Goal: Task Accomplishment & Management: Manage account settings

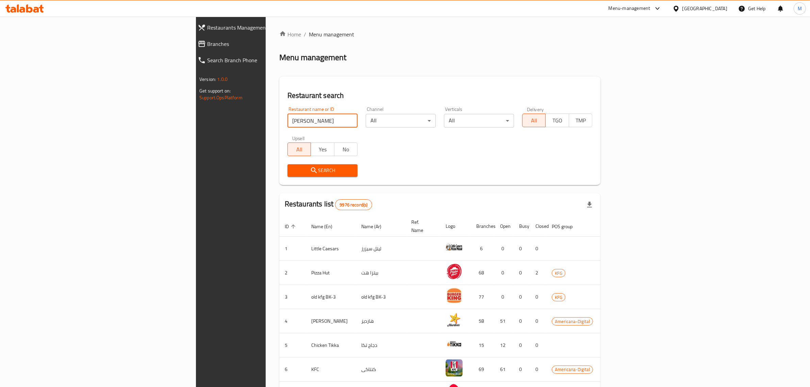
click button "Search" at bounding box center [322, 170] width 70 height 13
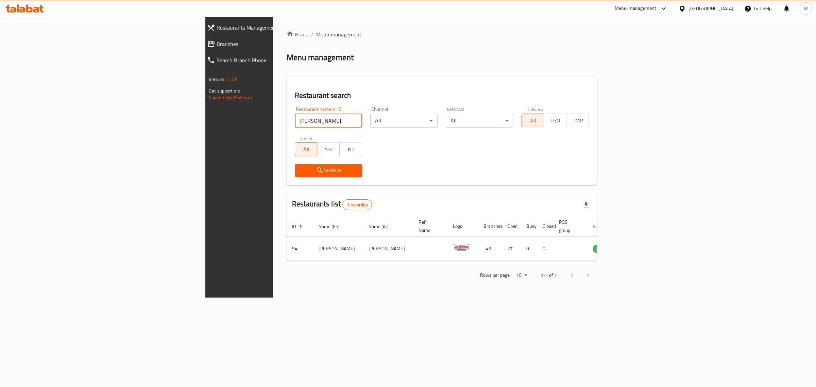
drag, startPoint x: 223, startPoint y: 119, endPoint x: 122, endPoint y: 123, distance: 100.4
click at [205, 123] on div "Restaurants Management Branches Search Branch Phone Version: 1.0.0 Get support …" at bounding box center [407, 157] width 405 height 281
type input "Baskin Robbins"
click button "Search" at bounding box center [328, 170] width 67 height 13
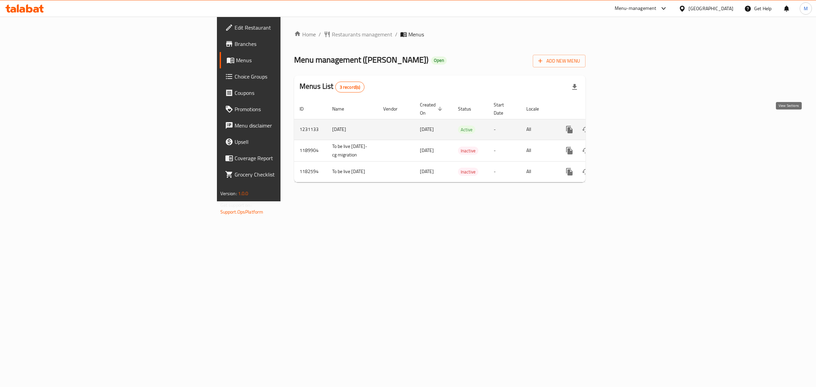
click at [623, 125] on icon "enhanced table" at bounding box center [618, 129] width 8 height 8
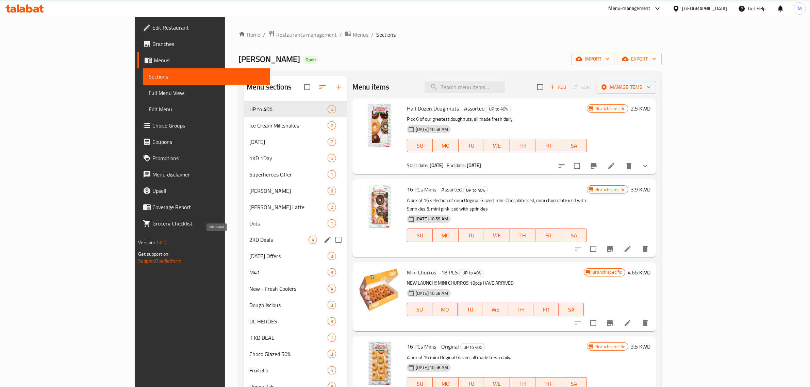
click at [244, 232] on div "2KD Deals 4" at bounding box center [295, 240] width 103 height 16
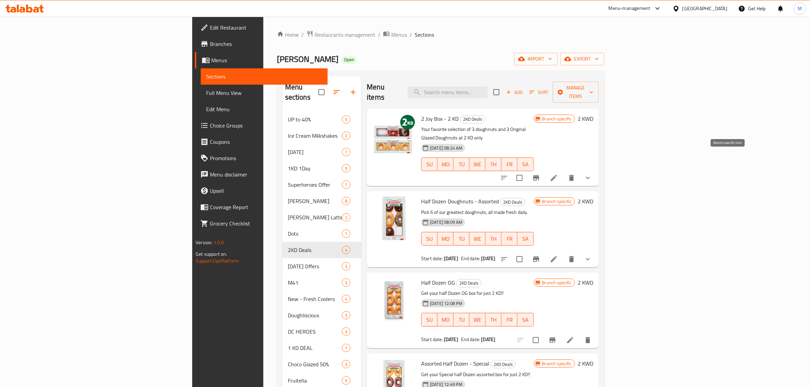
click at [540, 174] on icon "Branch-specific-item" at bounding box center [536, 178] width 8 height 8
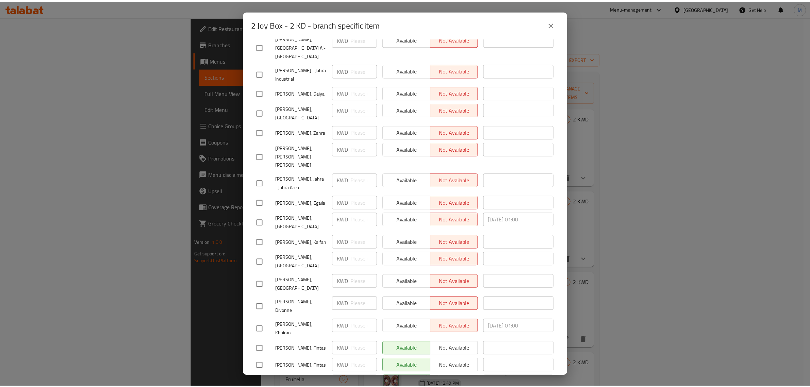
scroll to position [553, 0]
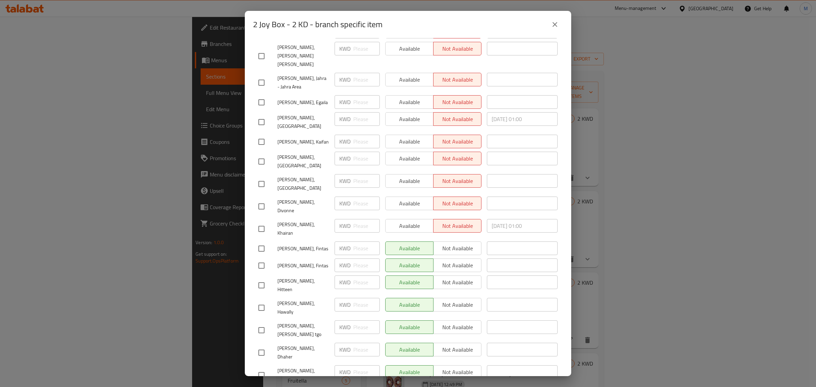
click at [559, 25] on icon "close" at bounding box center [555, 24] width 8 height 8
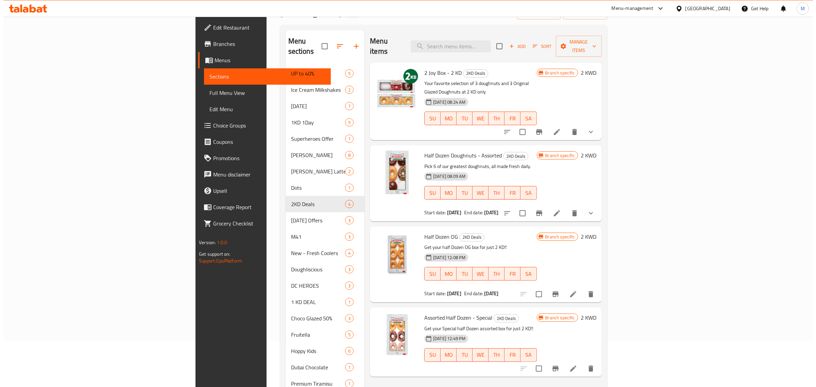
scroll to position [0, 0]
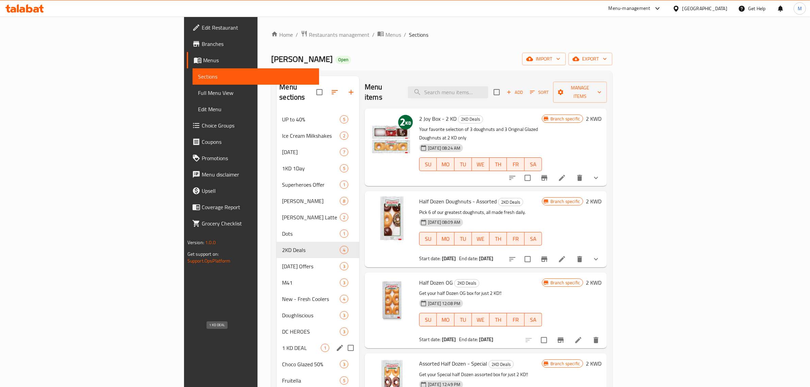
click at [282, 344] on span "1 KD DEAL" at bounding box center [301, 348] width 39 height 8
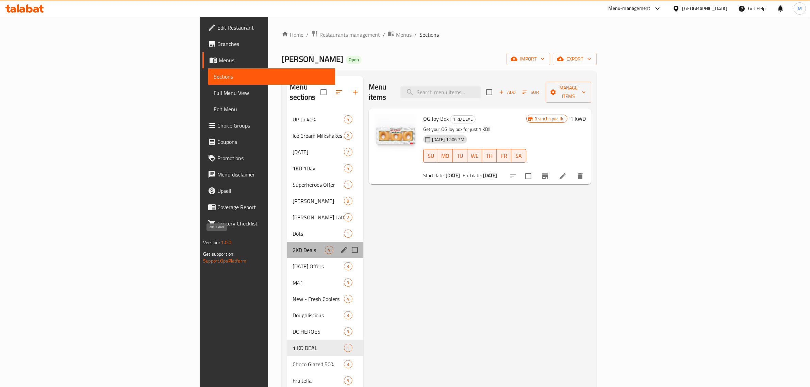
click at [292, 246] on span "2KD Deals" at bounding box center [308, 250] width 32 height 8
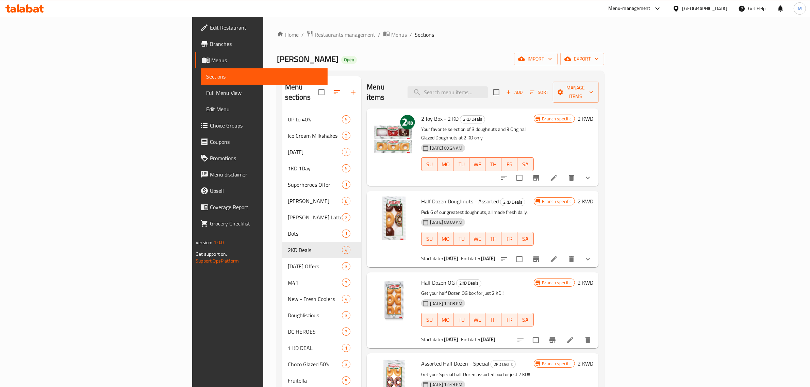
click at [540, 174] on icon "Branch-specific-item" at bounding box center [536, 178] width 8 height 8
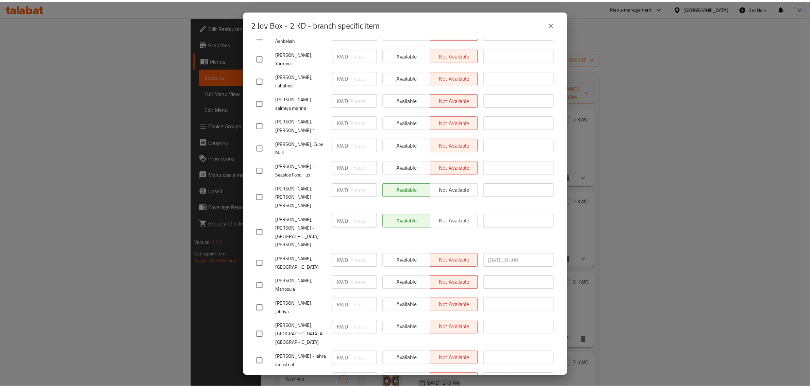
scroll to position [298, 0]
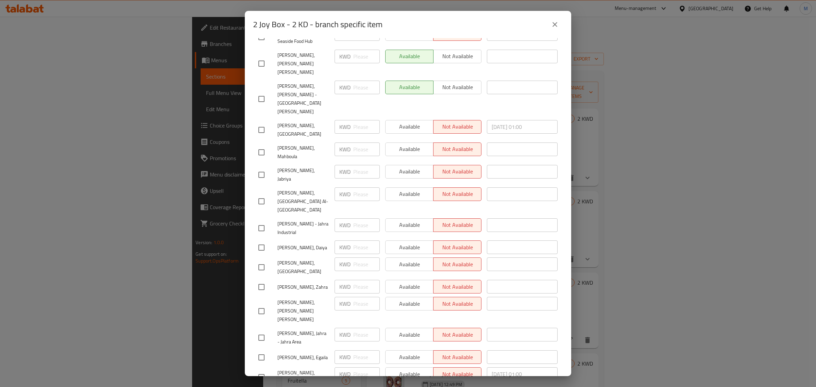
click at [557, 26] on icon "close" at bounding box center [555, 24] width 8 height 8
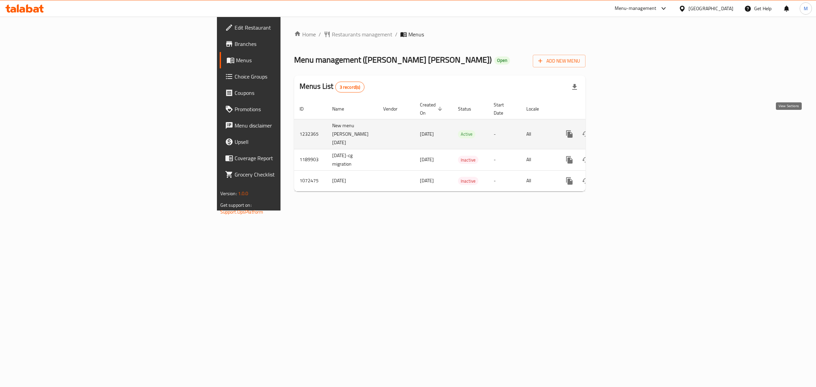
click at [627, 126] on link "enhanced table" at bounding box center [618, 134] width 16 height 16
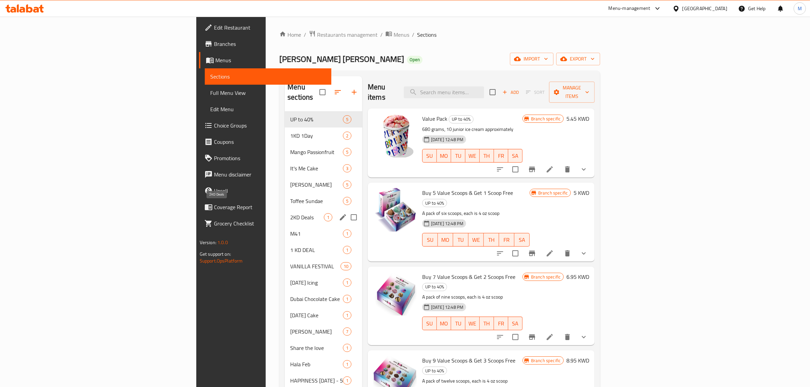
click at [290, 213] on span "2KD Deals" at bounding box center [307, 217] width 34 height 8
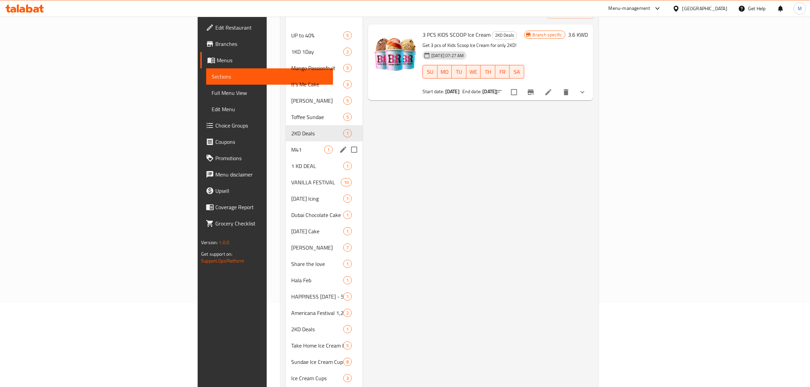
scroll to position [85, 0]
click at [291, 324] on span "2KD Deals" at bounding box center [307, 328] width 33 height 8
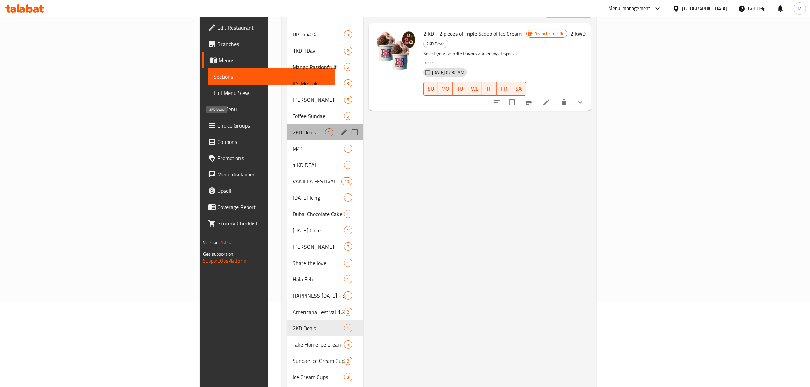
click at [292, 128] on span "2KD Deals" at bounding box center [308, 132] width 32 height 8
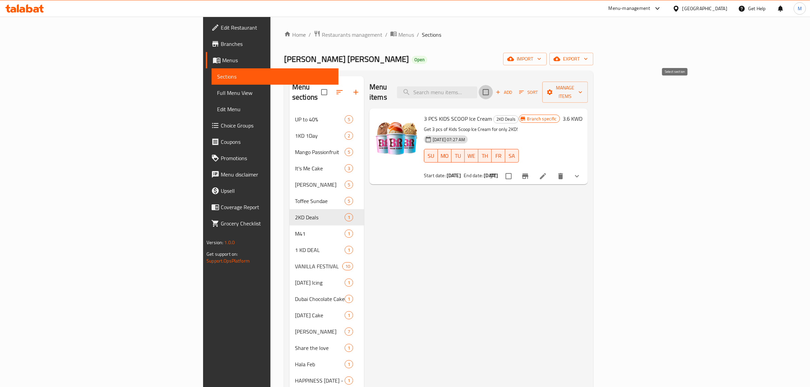
click at [493, 87] on input "checkbox" at bounding box center [485, 92] width 14 height 14
checkbox input "true"
click at [593, 84] on div "Menu sections UP to 40% 5 1KD 1Day 2 Mango Passionfruit 5 It's Me Cake 3 Sundae…" at bounding box center [438, 324] width 309 height 506
click at [584, 89] on icon "button" at bounding box center [580, 92] width 7 height 7
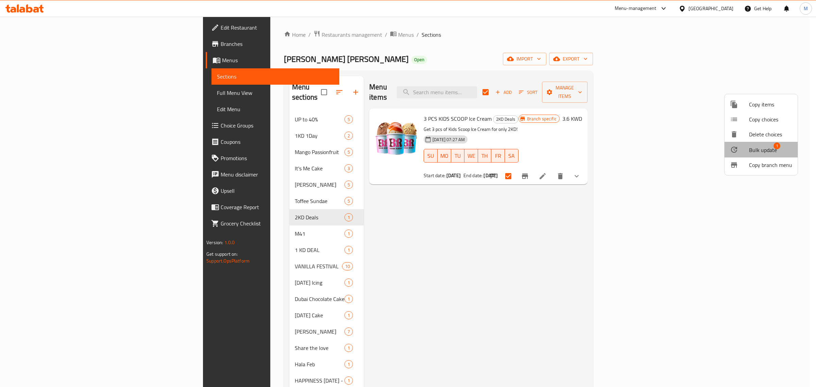
click at [762, 152] on span "Bulk update" at bounding box center [763, 150] width 28 height 8
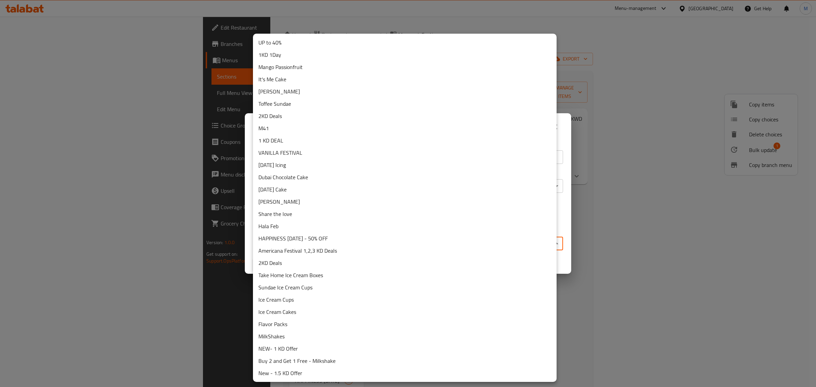
click at [324, 247] on body "​ Menu-management Kuwait Get Help M Edit Restaurant Branches Menus Sections Ful…" at bounding box center [408, 202] width 816 height 370
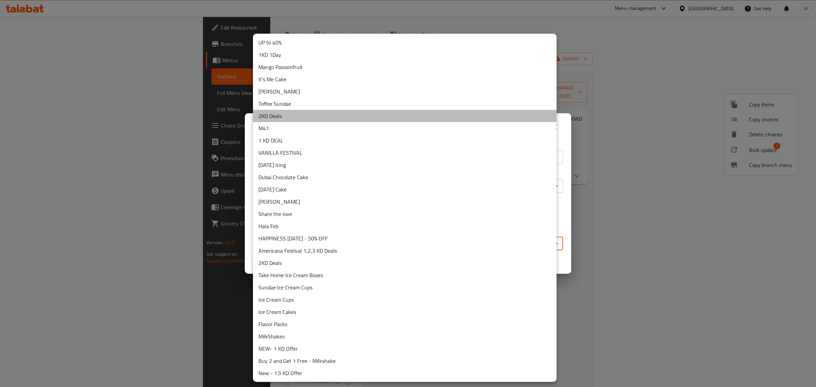
click at [298, 120] on li "2KD Deals" at bounding box center [405, 116] width 304 height 12
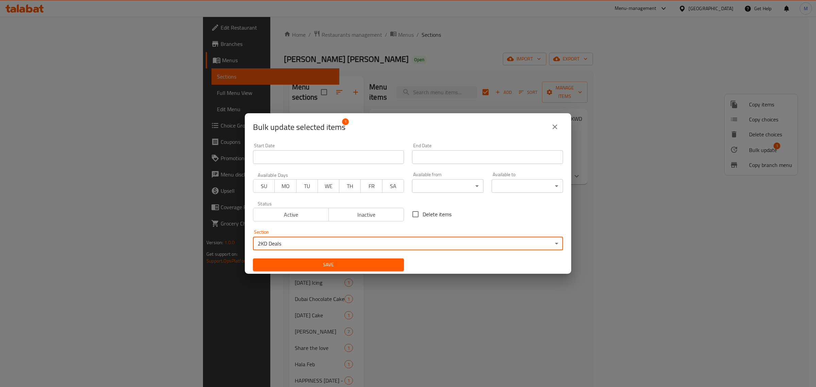
click at [362, 266] on span "Save" at bounding box center [328, 264] width 140 height 9
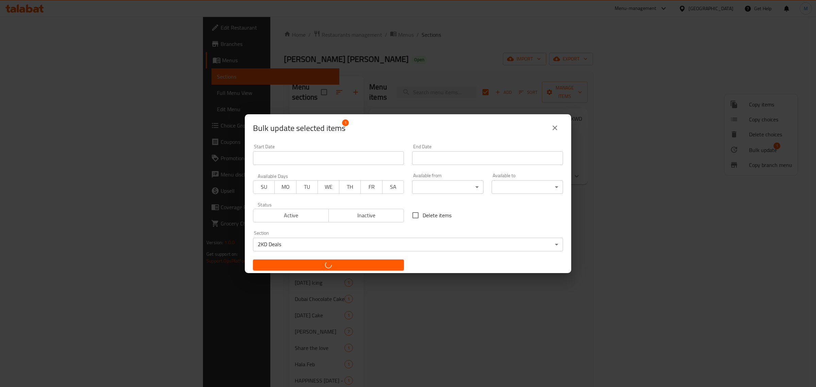
checkbox input "false"
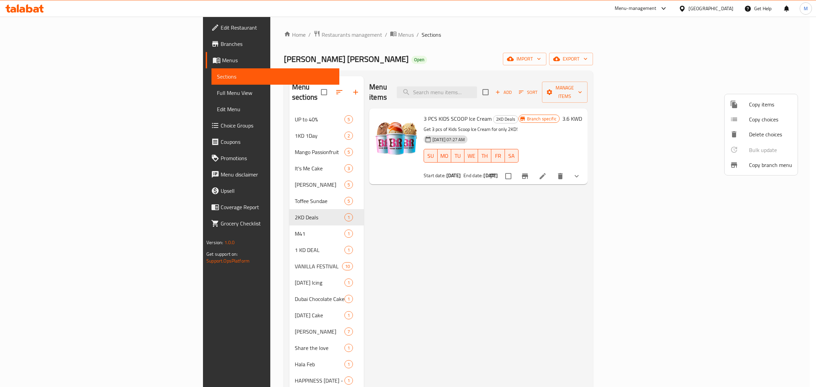
click at [606, 171] on div at bounding box center [408, 193] width 816 height 387
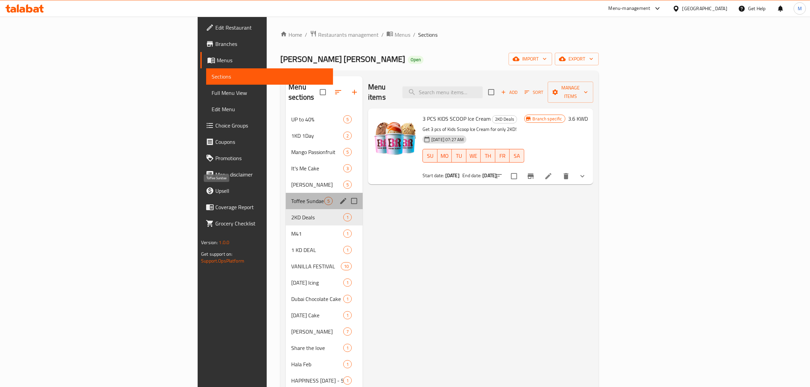
click at [291, 197] on span "Toffee Sundae" at bounding box center [307, 201] width 33 height 8
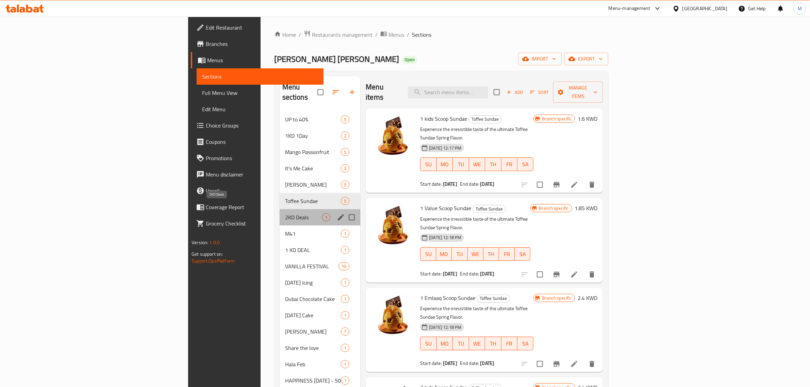
click at [285, 213] on span "2KD Deals" at bounding box center [303, 217] width 37 height 8
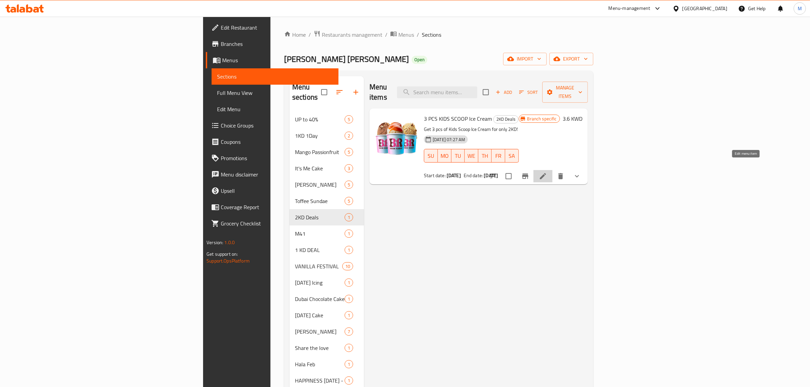
click at [547, 172] on icon at bounding box center [543, 176] width 8 height 8
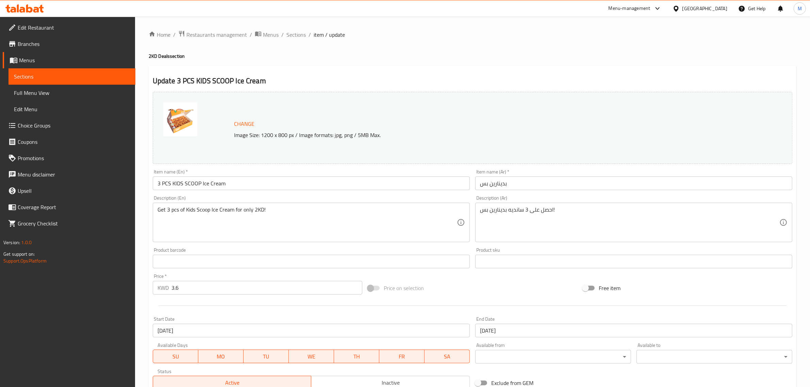
type input "اختيارك الأول من نكهات آيس كريم للكوب الأول: (إختر 1)"
type input "1"
type input "اختيارك من النكهة الثانية للآيس كريم(إختر 1)"
type input "1"
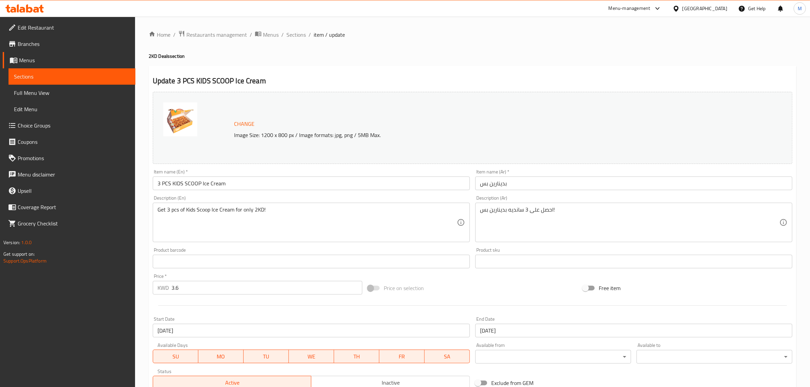
type input "1"
type input "اختيارك لنكهة الآيس كريم الثالثة(إختر 1)"
type input "1"
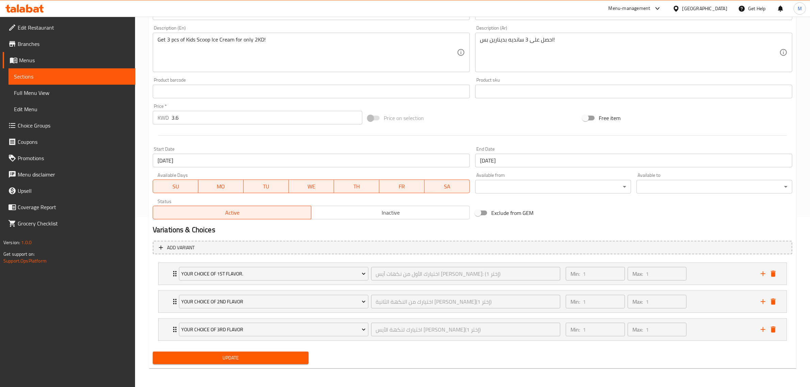
scroll to position [170, 0]
click at [373, 160] on input "04-05-2025" at bounding box center [311, 160] width 317 height 14
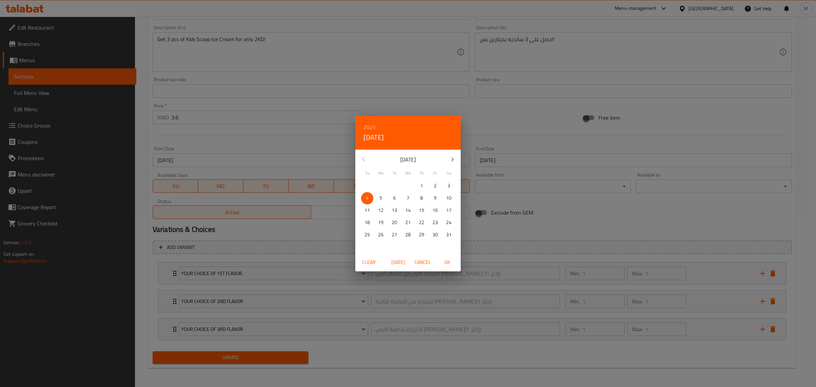
click at [365, 263] on span "Clear" at bounding box center [369, 262] width 16 height 9
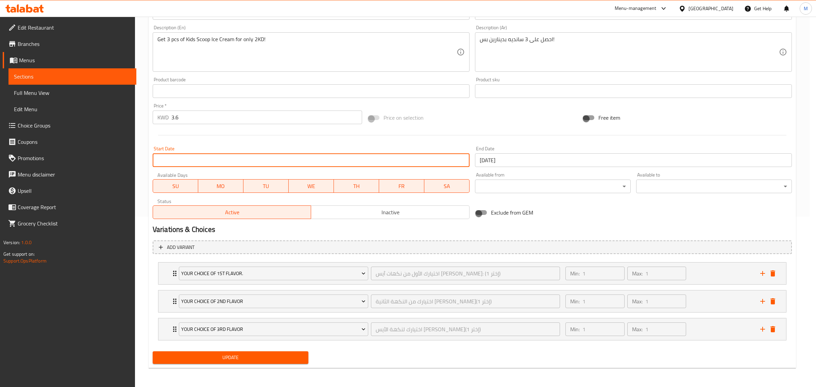
click at [497, 160] on input "31-05-2025" at bounding box center [633, 160] width 317 height 14
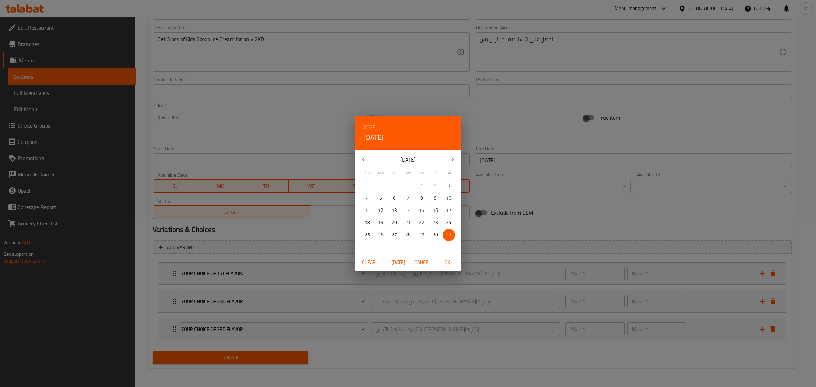
click at [371, 265] on span "Clear" at bounding box center [369, 262] width 16 height 9
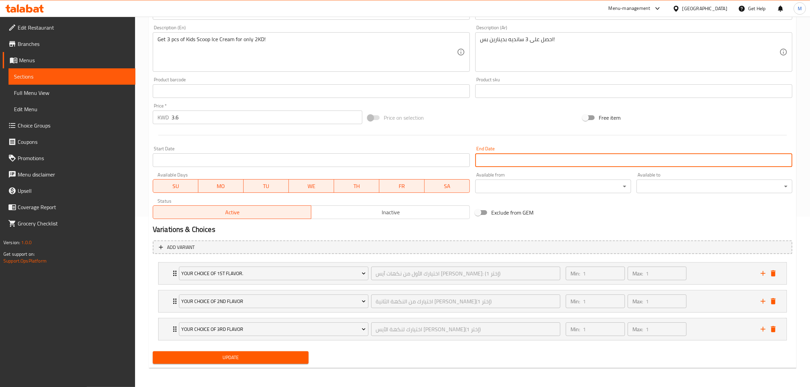
click at [227, 358] on span "Update" at bounding box center [230, 357] width 145 height 9
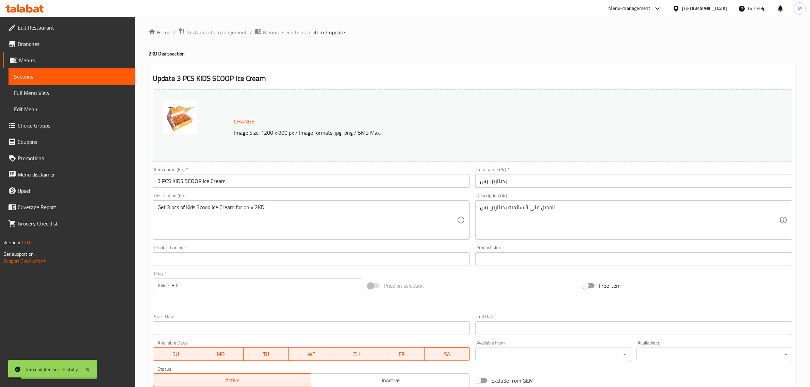
scroll to position [0, 0]
click at [294, 36] on span "Sections" at bounding box center [295, 35] width 19 height 8
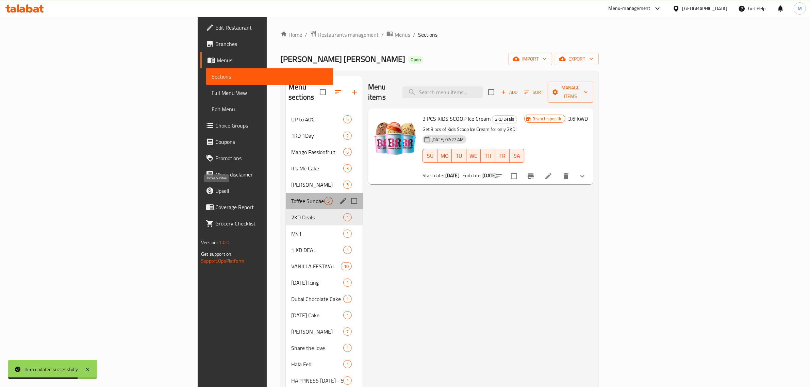
click at [291, 197] on span "Toffee Sundae" at bounding box center [307, 201] width 33 height 8
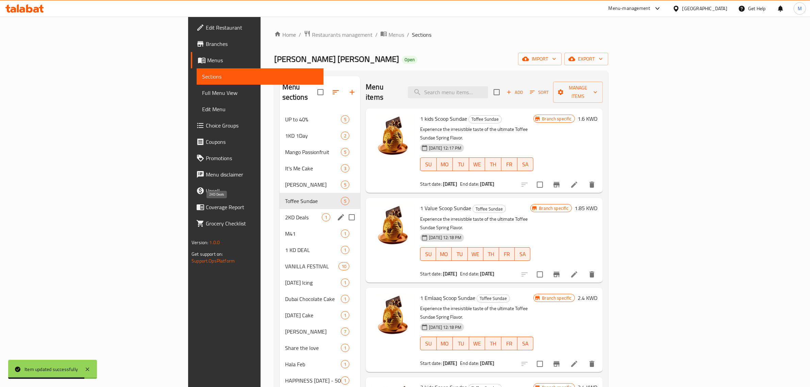
click at [285, 213] on span "2KD Deals" at bounding box center [303, 217] width 37 height 8
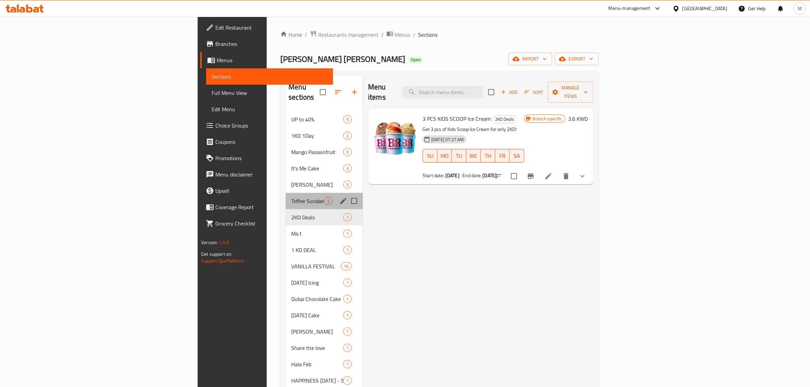
click at [286, 197] on div "Toffee Sundae 5" at bounding box center [324, 201] width 77 height 16
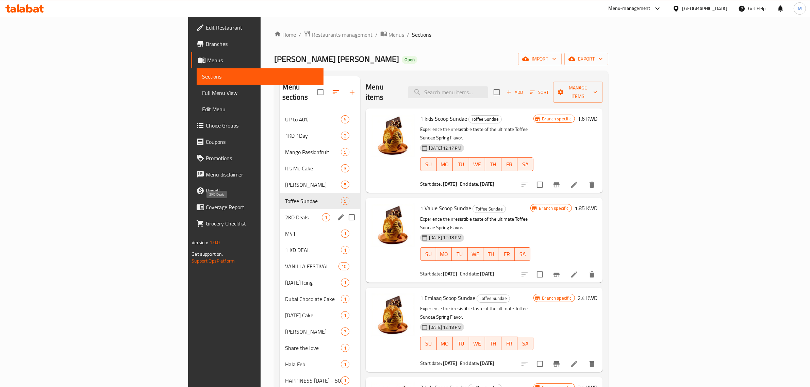
click at [285, 213] on span "2KD Deals" at bounding box center [303, 217] width 37 height 8
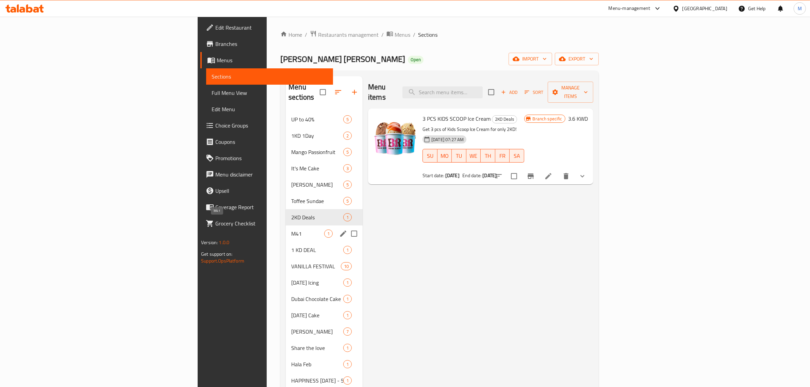
click at [291, 230] on span "M41" at bounding box center [307, 234] width 33 height 8
click at [291, 246] on span "1 KD DEAL" at bounding box center [307, 250] width 33 height 8
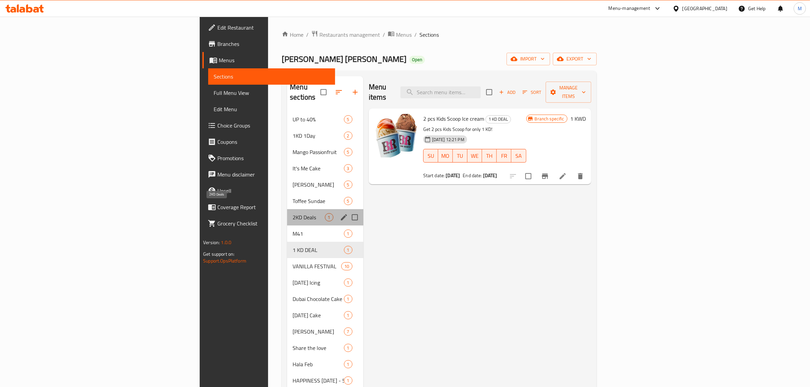
click at [292, 213] on span "2KD Deals" at bounding box center [308, 217] width 32 height 8
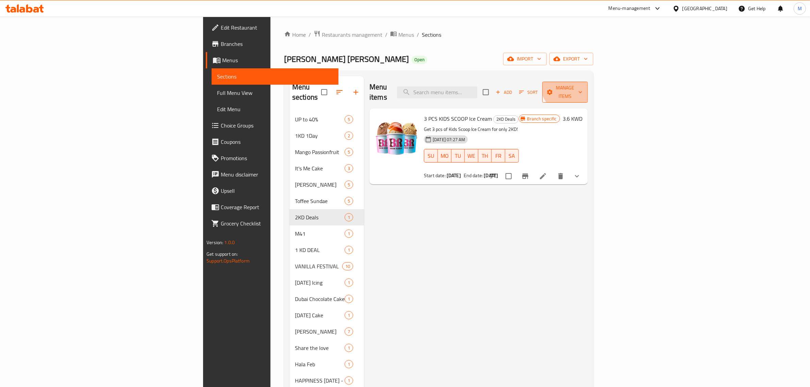
click at [588, 82] on button "Manage items" at bounding box center [565, 92] width 46 height 21
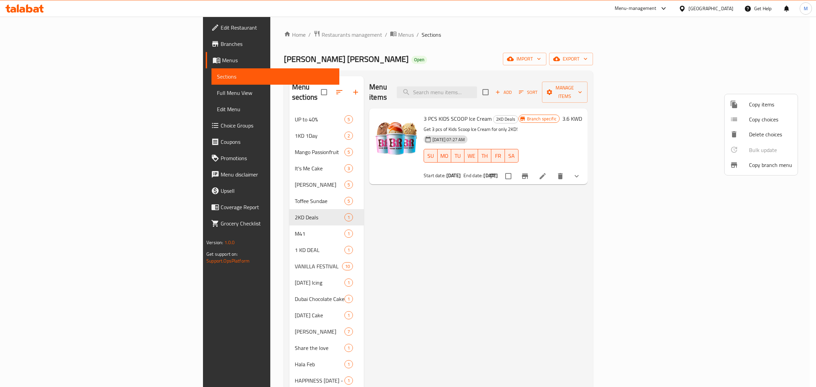
click at [696, 190] on div at bounding box center [408, 193] width 816 height 387
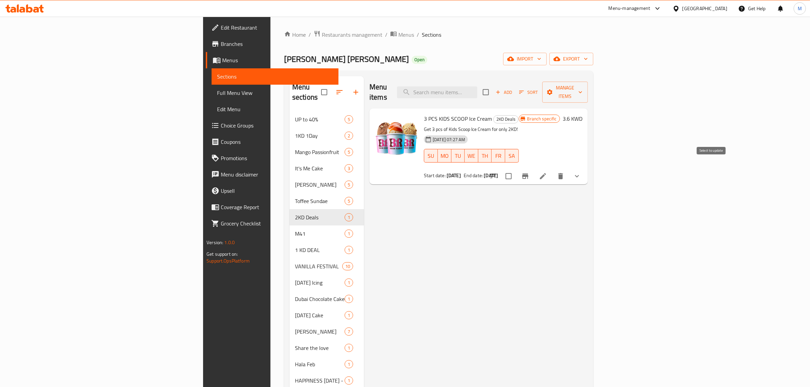
click at [516, 169] on input "checkbox" at bounding box center [508, 176] width 14 height 14
checkbox input "true"
click at [582, 88] on span "Manage items" at bounding box center [564, 92] width 35 height 17
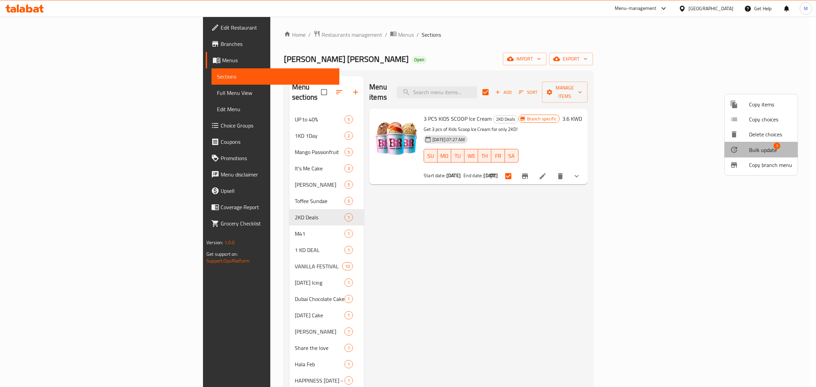
click at [766, 150] on span "Bulk update" at bounding box center [763, 150] width 28 height 8
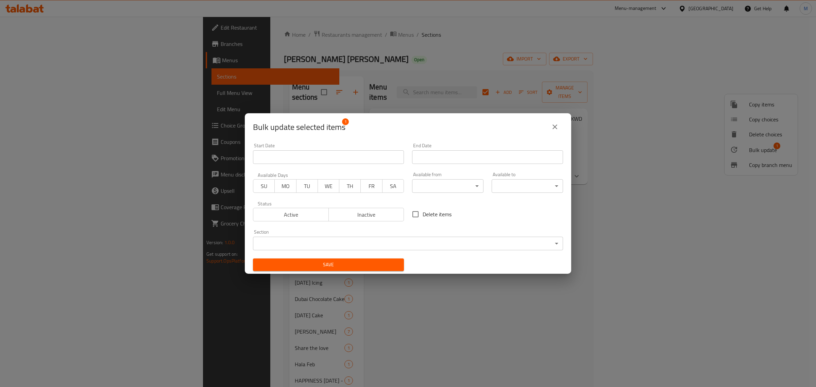
click at [334, 161] on input "Start Date" at bounding box center [328, 157] width 151 height 14
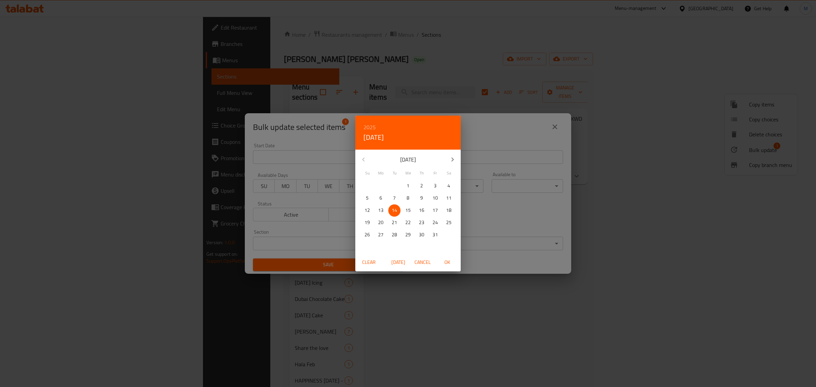
click at [366, 162] on div "October 2025" at bounding box center [407, 159] width 105 height 16
click at [447, 262] on span "OK" at bounding box center [447, 262] width 16 height 9
type input "14-10-2025"
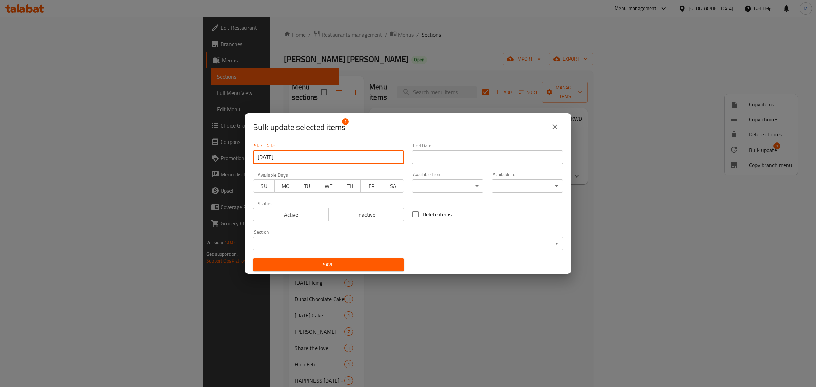
click at [451, 155] on input "Start Date" at bounding box center [487, 157] width 151 height 14
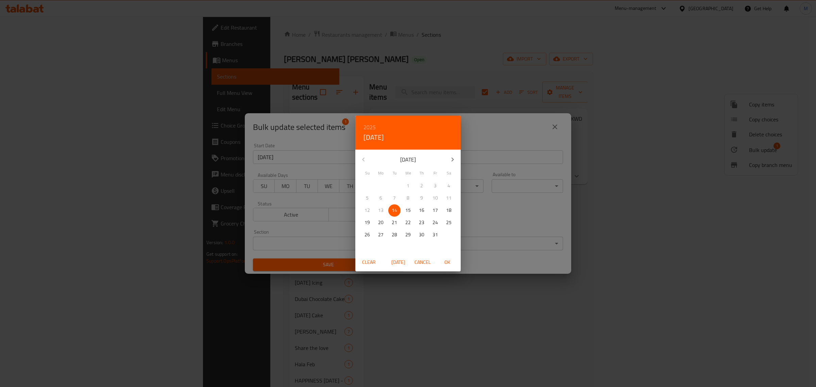
click at [449, 157] on icon "button" at bounding box center [453, 159] width 8 height 8
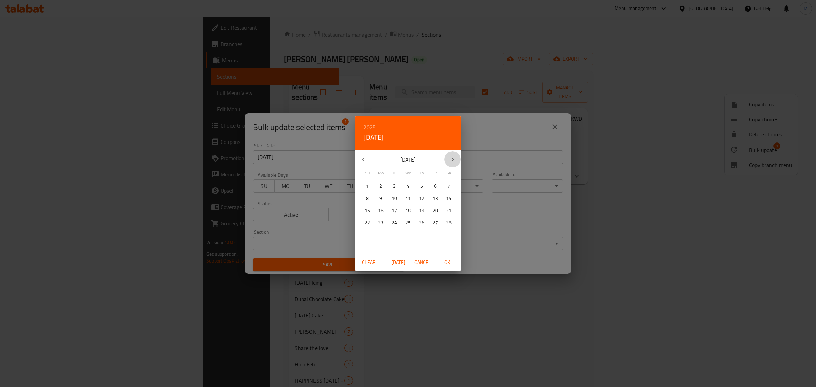
click at [449, 157] on icon "button" at bounding box center [453, 159] width 8 height 8
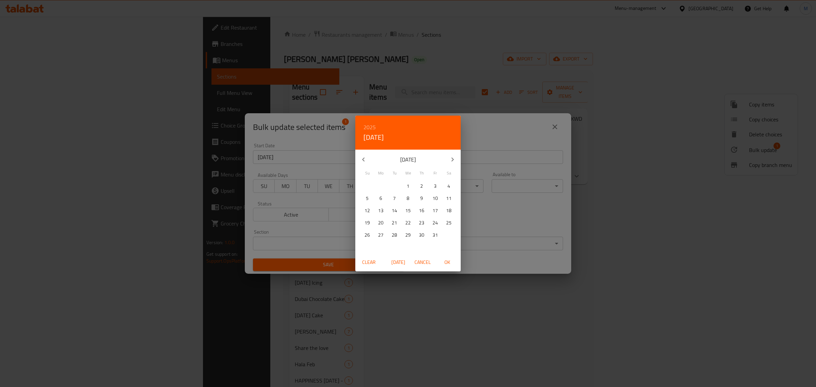
click at [449, 157] on icon "button" at bounding box center [453, 159] width 8 height 8
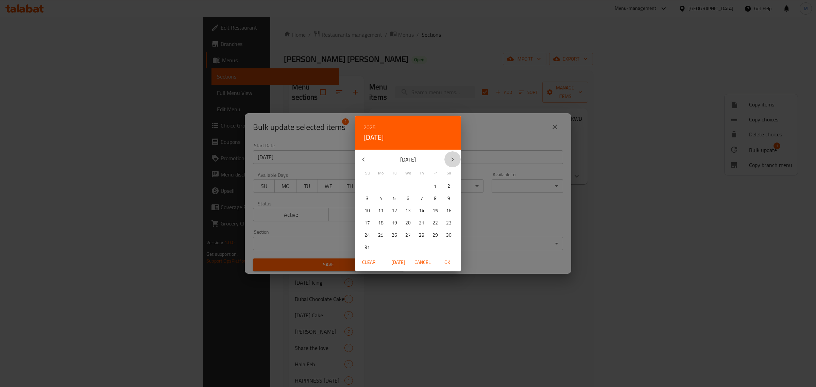
click at [449, 157] on icon "button" at bounding box center [453, 159] width 8 height 8
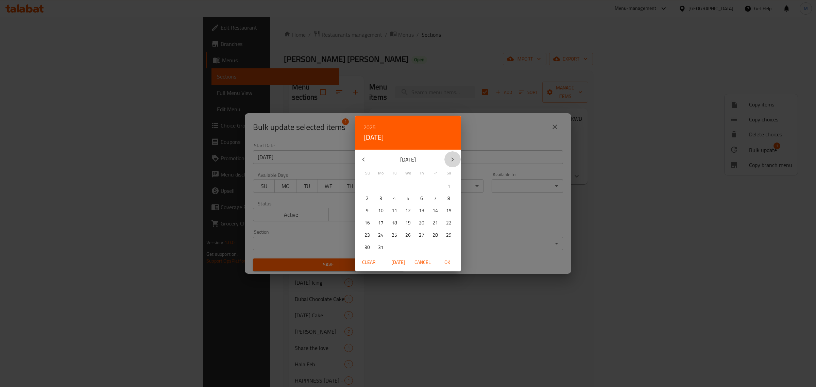
click at [449, 157] on icon "button" at bounding box center [453, 159] width 8 height 8
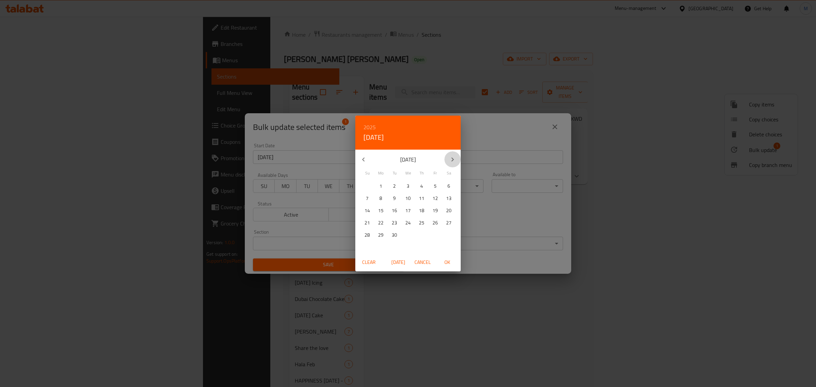
click at [449, 157] on icon "button" at bounding box center [453, 159] width 8 height 8
click at [439, 235] on span "31" at bounding box center [435, 235] width 12 height 9
click at [446, 267] on button "OK" at bounding box center [447, 262] width 22 height 13
type input "31-12-2027"
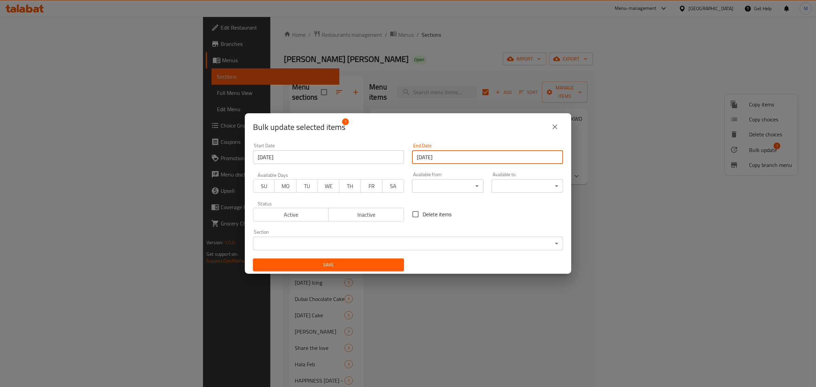
click at [337, 242] on body "​ Menu-management Kuwait Get Help M Edit Restaurant Branches Menus Sections Ful…" at bounding box center [408, 202] width 816 height 370
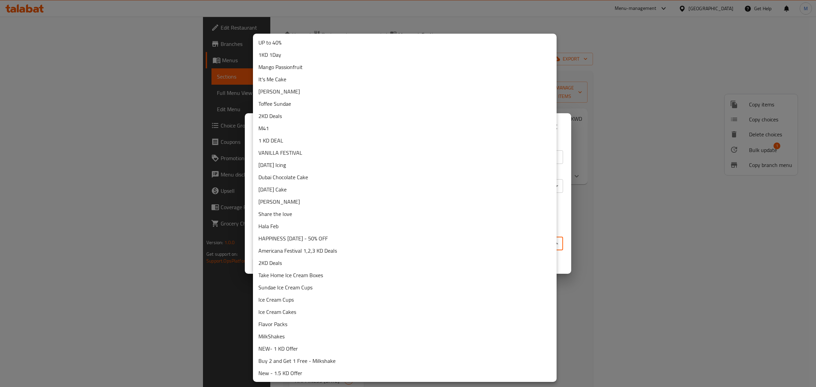
click at [285, 117] on li "2KD Deals" at bounding box center [405, 116] width 304 height 12
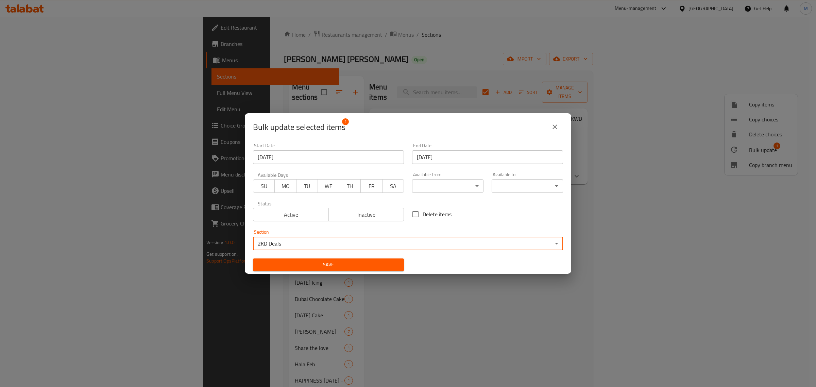
click at [366, 260] on span "Save" at bounding box center [328, 264] width 140 height 9
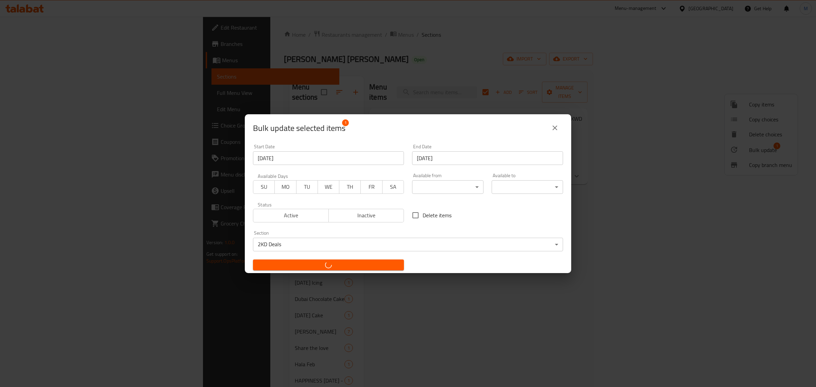
checkbox input "false"
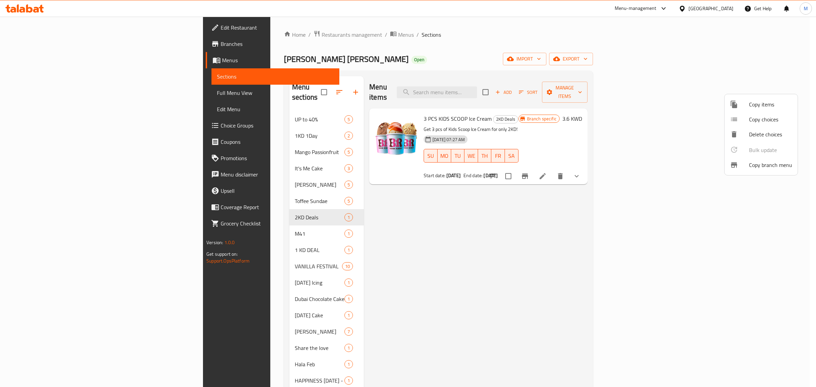
click at [508, 262] on div at bounding box center [408, 193] width 816 height 387
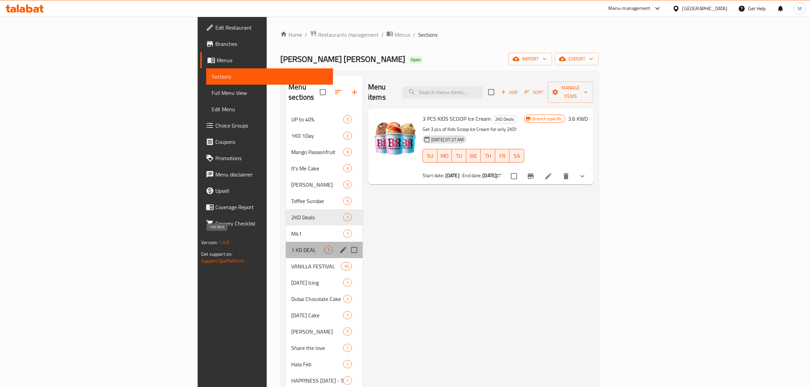
click at [291, 246] on span "1 KD DEAL" at bounding box center [307, 250] width 33 height 8
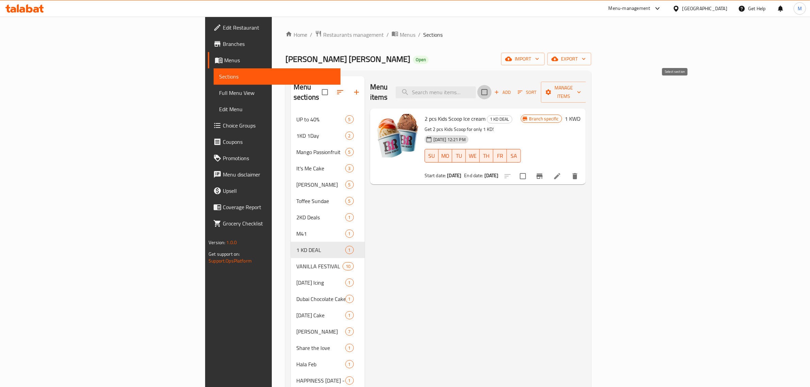
click at [491, 89] on input "checkbox" at bounding box center [484, 92] width 14 height 14
checkbox input "true"
drag, startPoint x: 774, startPoint y: 94, endPoint x: 774, endPoint y: 91, distance: 3.4
click at [586, 94] on div "Add Sort Manage items" at bounding box center [533, 92] width 105 height 21
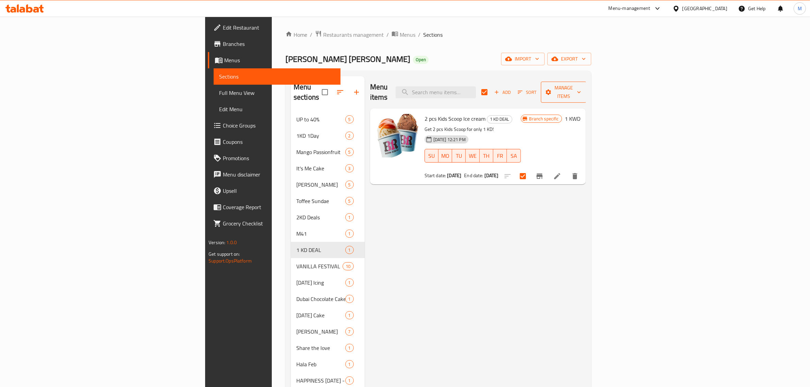
click at [581, 90] on span "Manage items" at bounding box center [563, 92] width 35 height 17
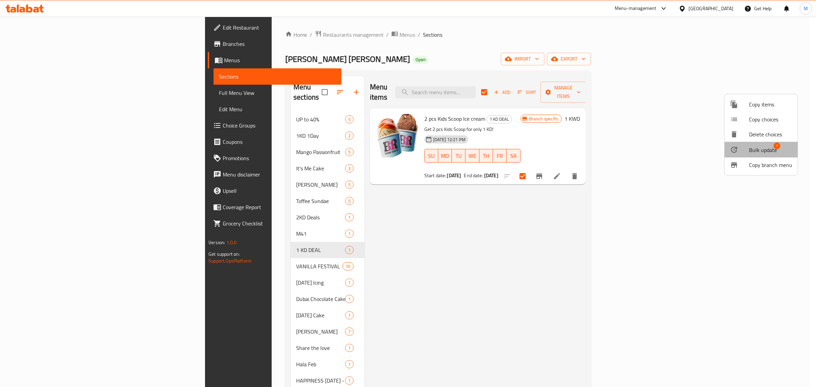
click at [763, 152] on span "Bulk update" at bounding box center [763, 150] width 28 height 8
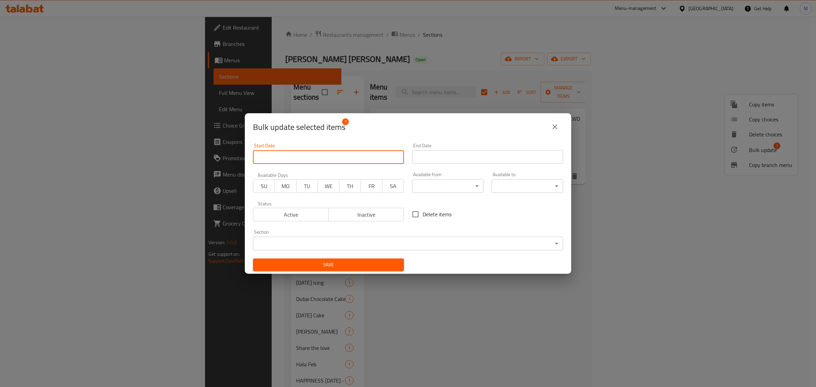
click at [344, 159] on input "Start Date" at bounding box center [328, 157] width 151 height 14
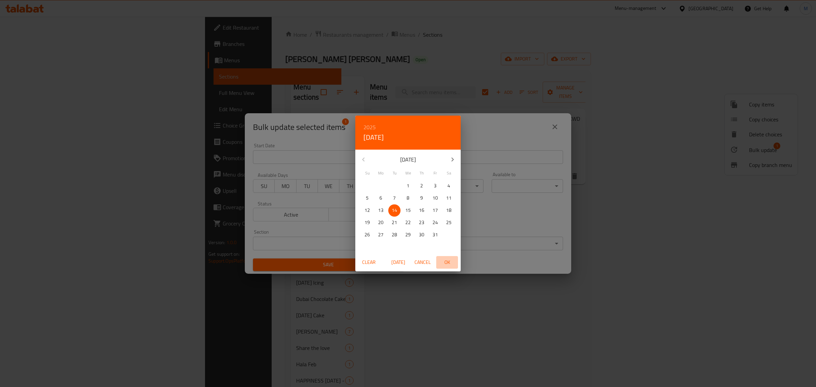
drag, startPoint x: 444, startPoint y: 266, endPoint x: 446, endPoint y: 250, distance: 16.2
click at [444, 264] on span "OK" at bounding box center [447, 262] width 16 height 9
type input "14-10-2025"
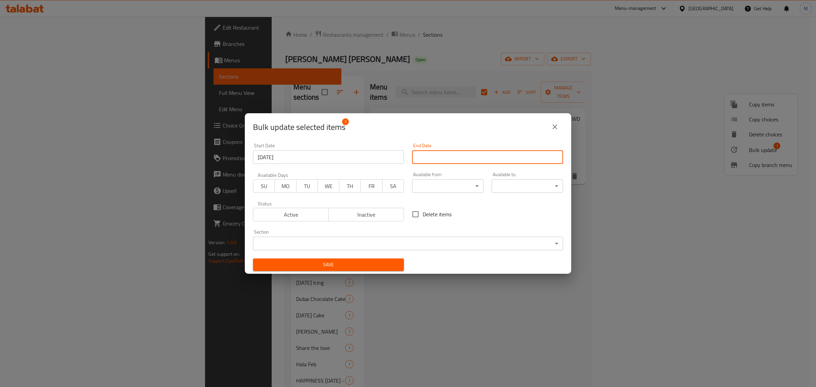
click at [454, 161] on input "Start Date" at bounding box center [487, 157] width 151 height 14
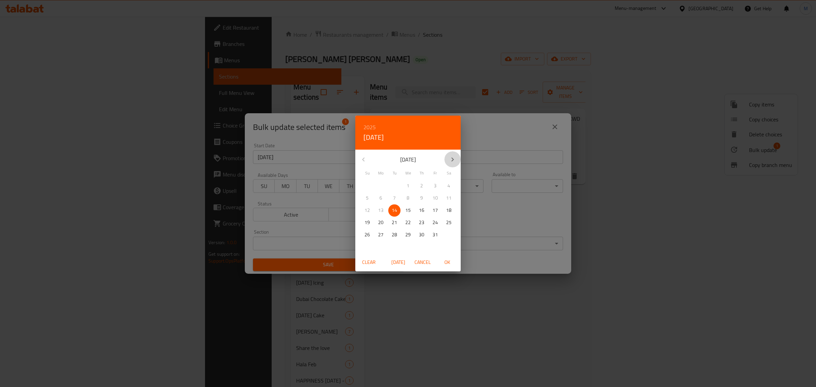
click at [451, 161] on icon "button" at bounding box center [453, 159] width 8 height 8
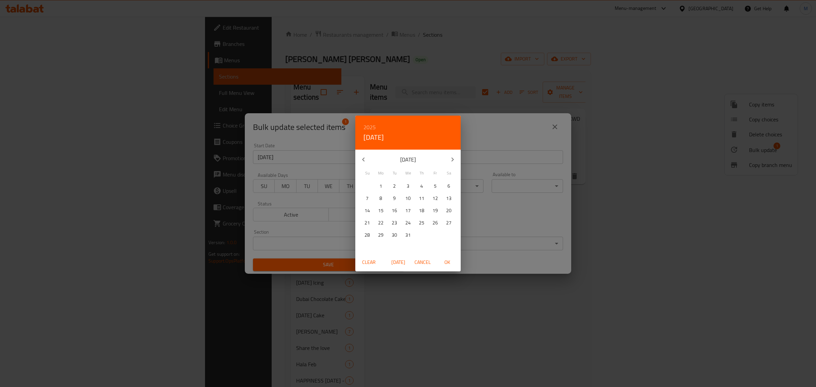
click at [451, 161] on icon "button" at bounding box center [453, 159] width 8 height 8
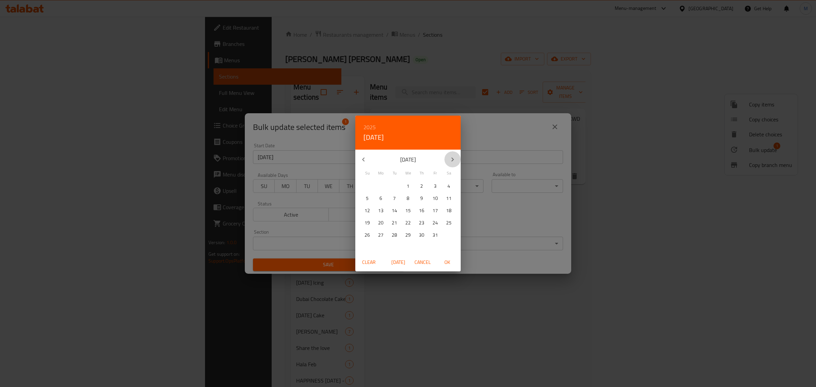
click at [451, 161] on icon "button" at bounding box center [453, 159] width 8 height 8
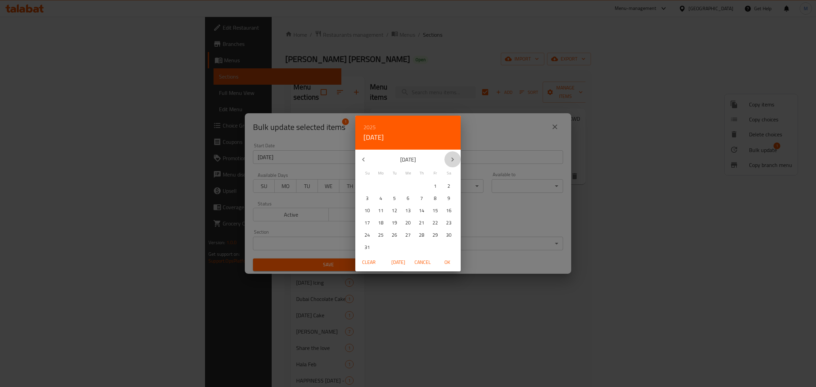
click at [451, 161] on icon "button" at bounding box center [453, 159] width 8 height 8
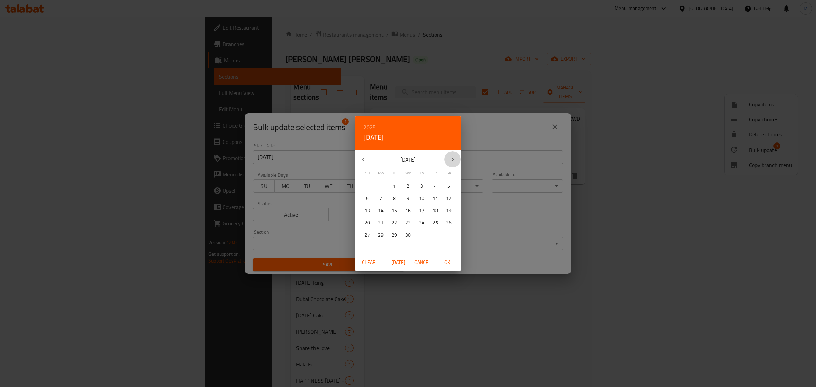
click at [451, 161] on icon "button" at bounding box center [453, 159] width 8 height 8
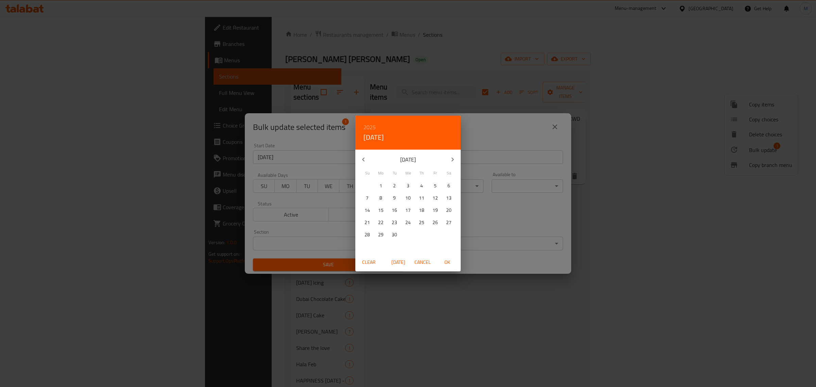
click at [451, 161] on icon "button" at bounding box center [453, 159] width 8 height 8
click at [434, 238] on p "31" at bounding box center [435, 235] width 5 height 9
click at [449, 265] on span "OK" at bounding box center [447, 262] width 16 height 9
type input "31-12-2027"
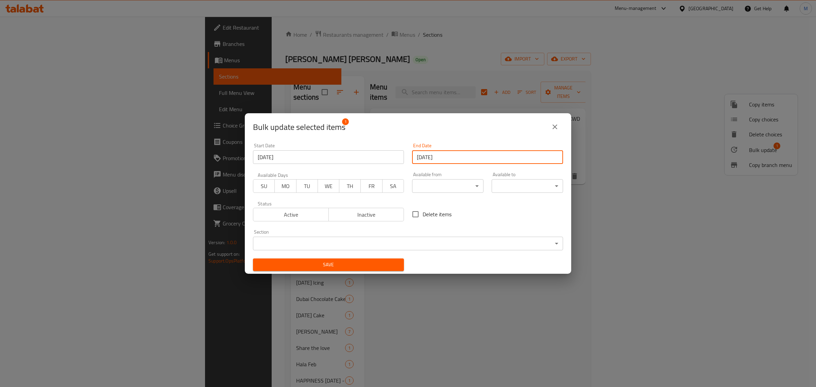
click at [355, 250] on body "​ Menu-management Kuwait Get Help M Edit Restaurant Branches Menus Sections Ful…" at bounding box center [408, 202] width 816 height 370
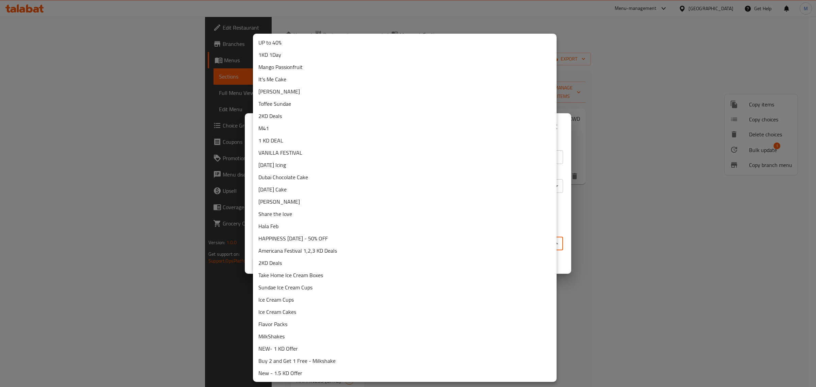
drag, startPoint x: 317, startPoint y: 147, endPoint x: 317, endPoint y: 138, distance: 8.2
click at [317, 138] on ul "UP to 40% 1KD 1Day Mango Passionfruit It's Me Cake Sundae Churros Toffee Sundae…" at bounding box center [405, 208] width 304 height 348
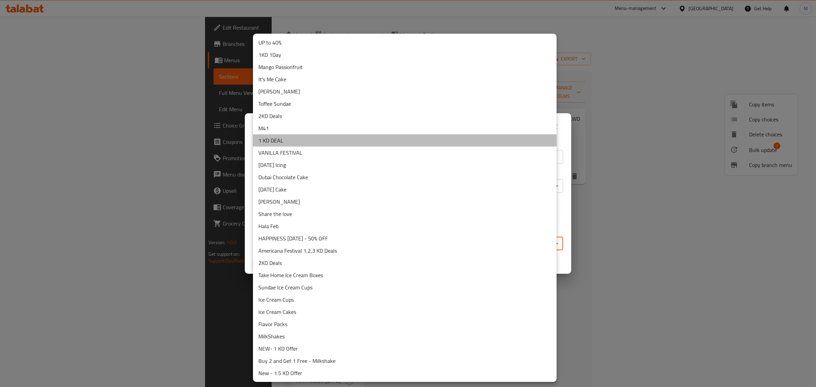
click at [317, 138] on li "1 KD DEAL" at bounding box center [405, 140] width 304 height 12
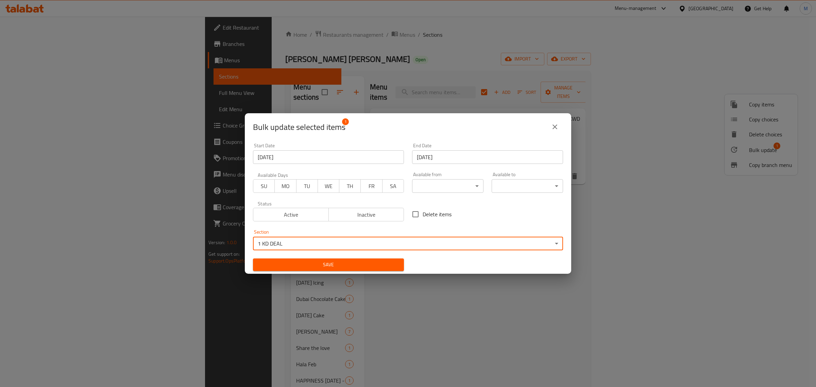
click at [328, 266] on span "Save" at bounding box center [328, 264] width 140 height 9
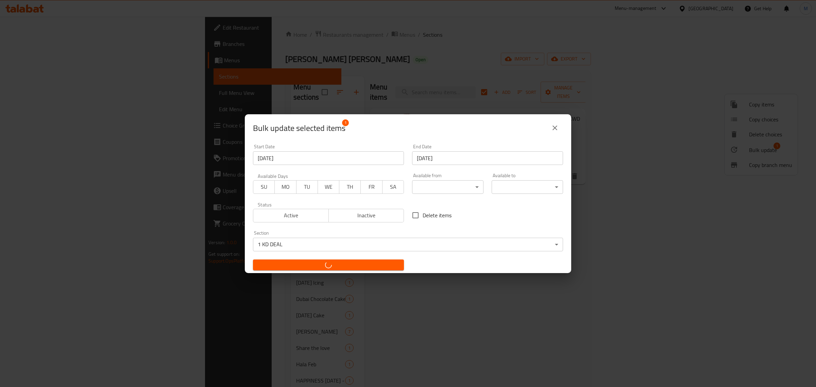
checkbox input "false"
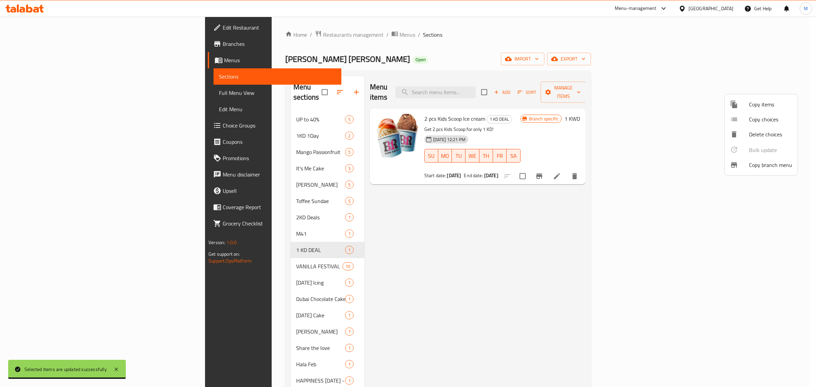
click at [243, 206] on div at bounding box center [408, 193] width 816 height 387
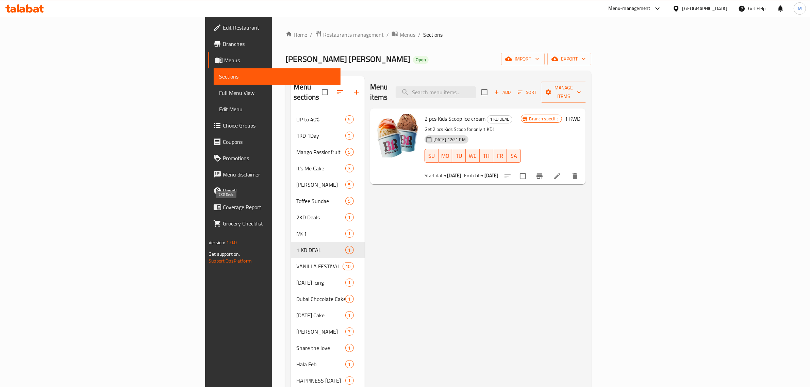
click at [296, 213] on span "2KD Deals" at bounding box center [320, 217] width 49 height 8
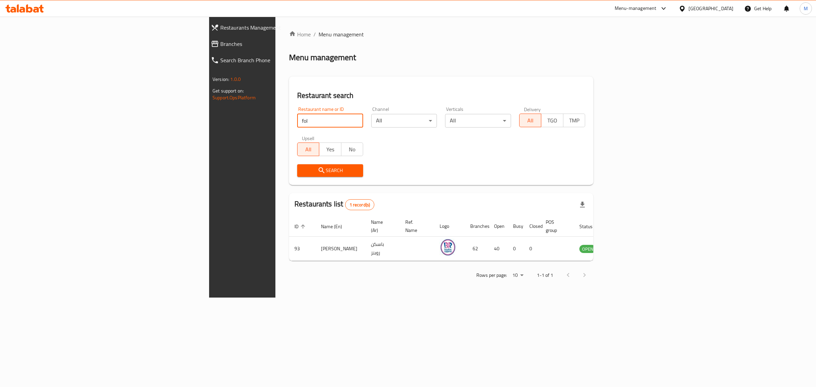
type input "fol"
click button "Search" at bounding box center [330, 170] width 66 height 13
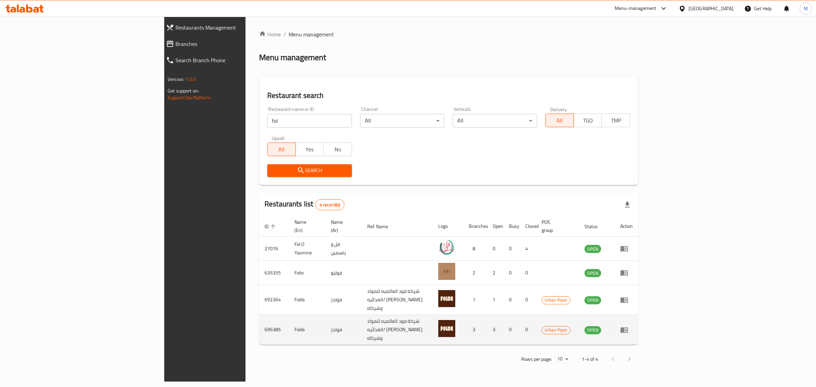
click at [638, 318] on td "enhanced table" at bounding box center [626, 330] width 23 height 30
click at [628, 326] on icon "enhanced table" at bounding box center [624, 330] width 8 height 8
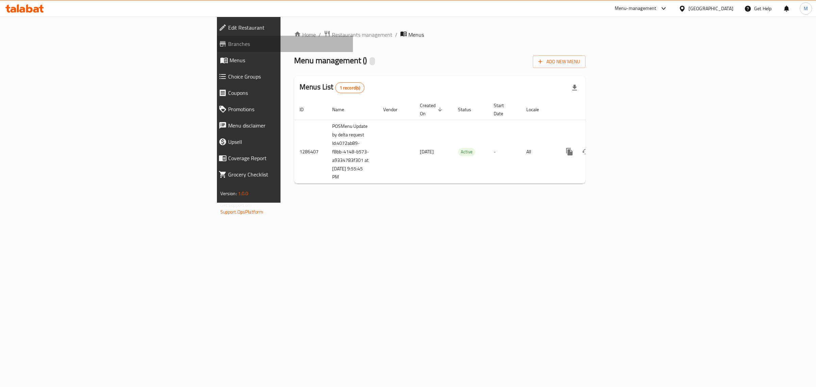
click at [213, 38] on link "Branches" at bounding box center [283, 44] width 140 height 16
